Goal: Contribute content

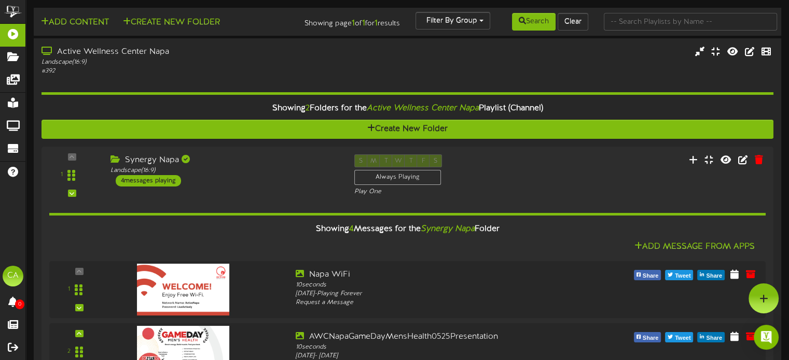
click at [83, 14] on div "Add Content Create New Folder" at bounding box center [155, 21] width 251 height 18
click at [83, 20] on button "Add Content" at bounding box center [75, 22] width 74 height 13
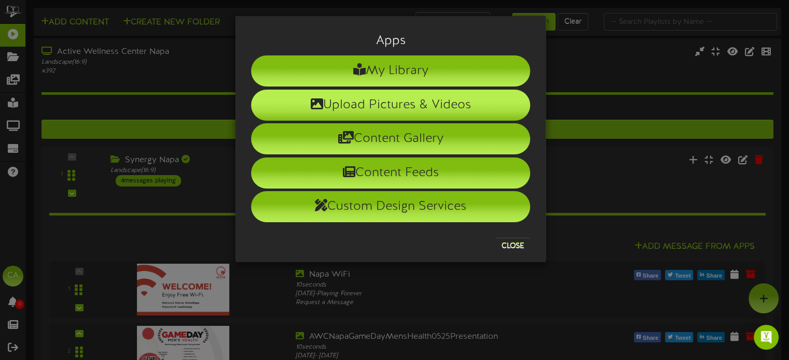
click at [319, 100] on icon at bounding box center [317, 103] width 12 height 12
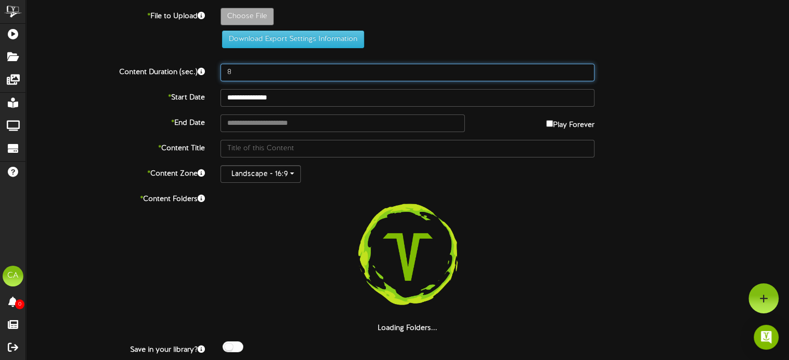
click at [267, 72] on input "8" at bounding box center [407, 73] width 374 height 18
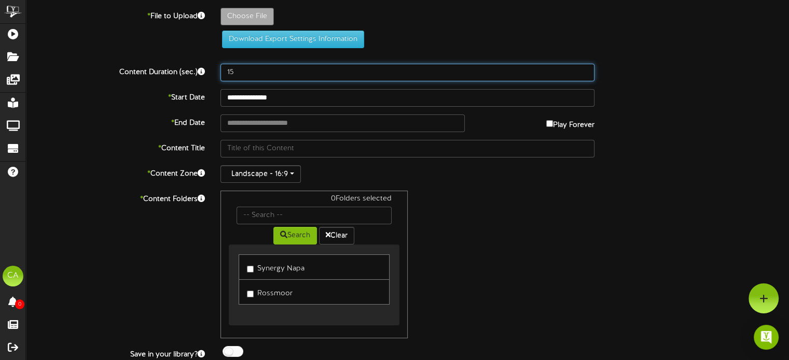
type input "15"
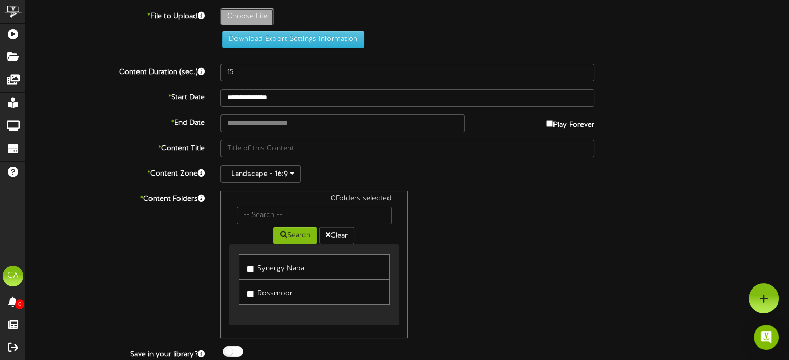
type input "**********"
type input "LaborDayHoursREVELSCREEN0925"
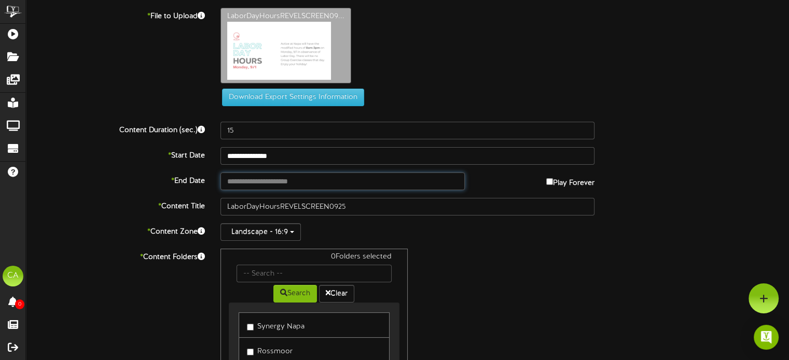
click at [286, 183] on input "text" at bounding box center [342, 182] width 244 height 18
type input "**********"
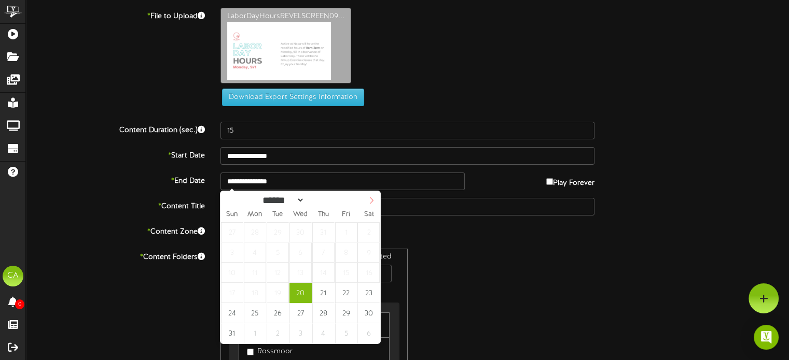
select select "*"
click at [372, 204] on icon at bounding box center [371, 200] width 7 height 7
type input "**********"
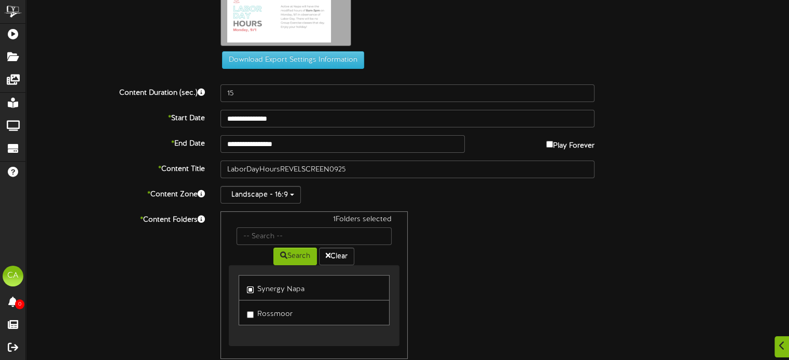
scroll to position [89, 0]
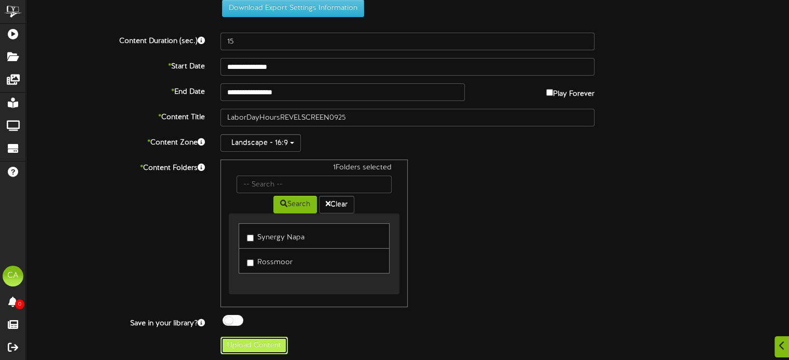
click at [259, 338] on button "Upload Content" at bounding box center [253, 346] width 67 height 18
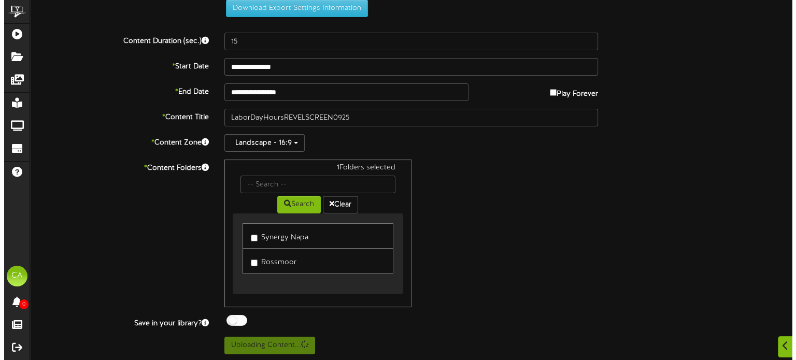
scroll to position [0, 0]
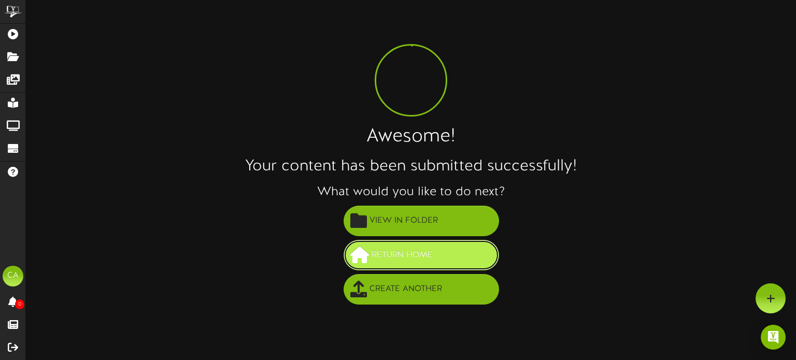
click at [428, 257] on span "Return Home" at bounding box center [402, 255] width 66 height 17
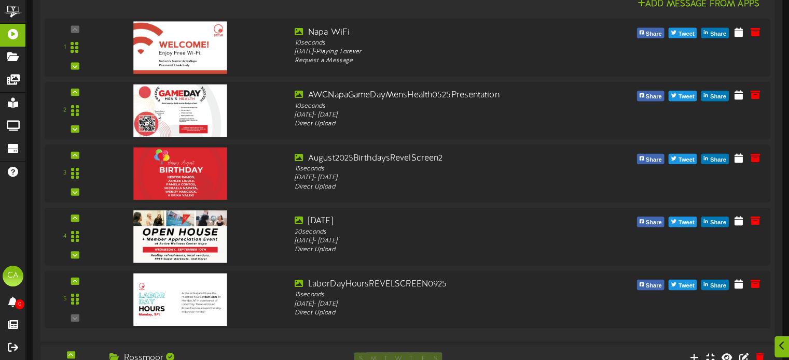
scroll to position [259, 0]
